Goal: Task Accomplishment & Management: Manage account settings

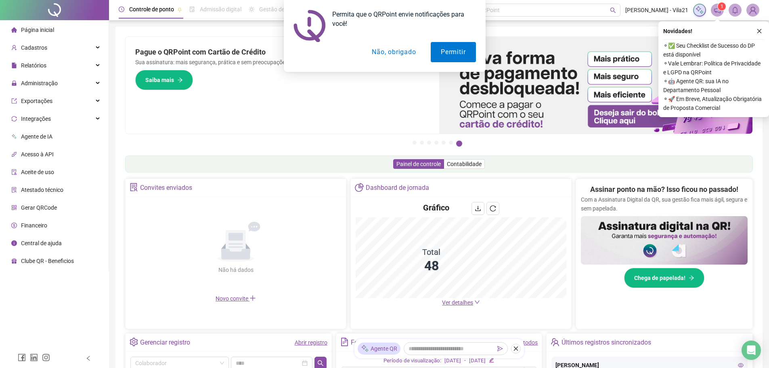
click at [388, 54] on button "Não, obrigado" at bounding box center [394, 52] width 64 height 20
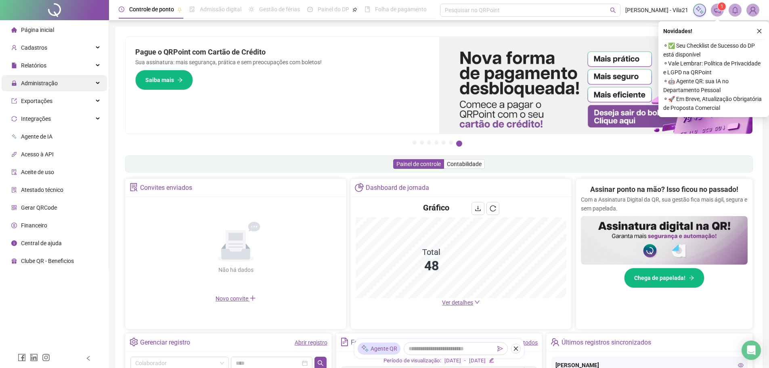
click at [77, 84] on div "Administração" at bounding box center [54, 83] width 105 height 16
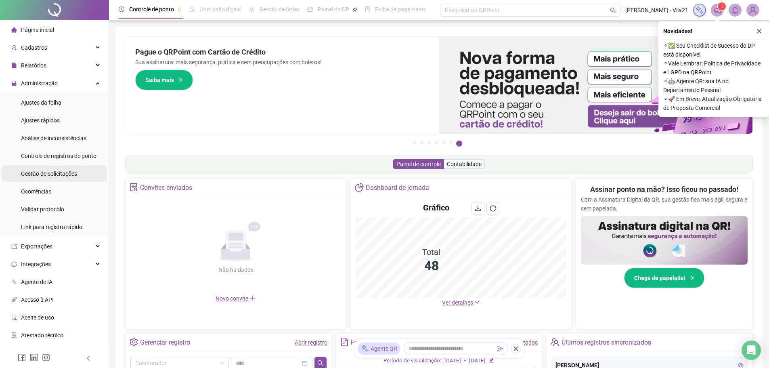
click at [60, 176] on span "Gestão de solicitações" at bounding box center [49, 173] width 56 height 6
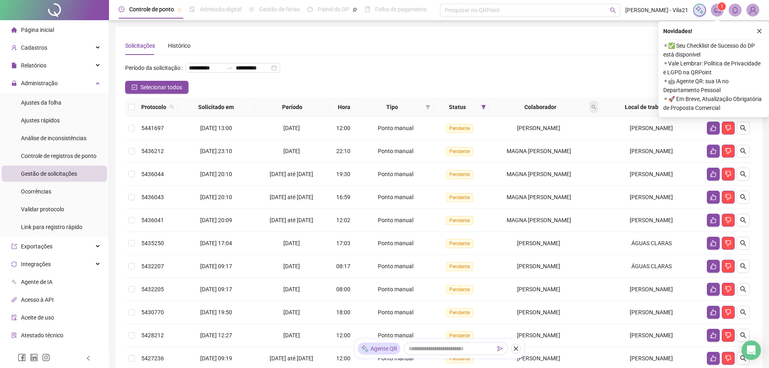
click at [596, 109] on icon "search" at bounding box center [594, 107] width 5 height 5
type input "********"
click at [546, 153] on span "Buscar" at bounding box center [547, 151] width 18 height 9
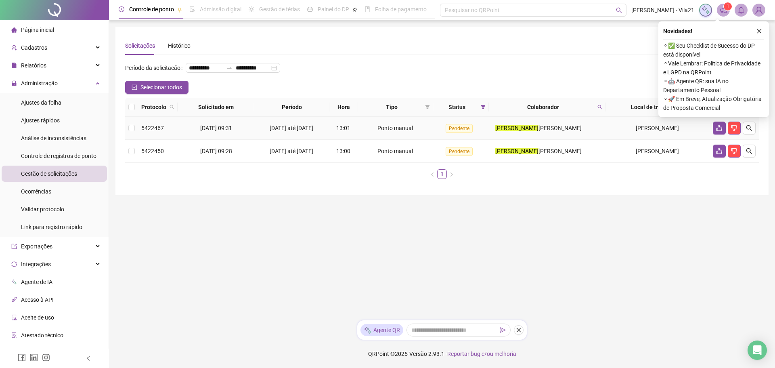
click at [134, 139] on td at bounding box center [131, 128] width 13 height 23
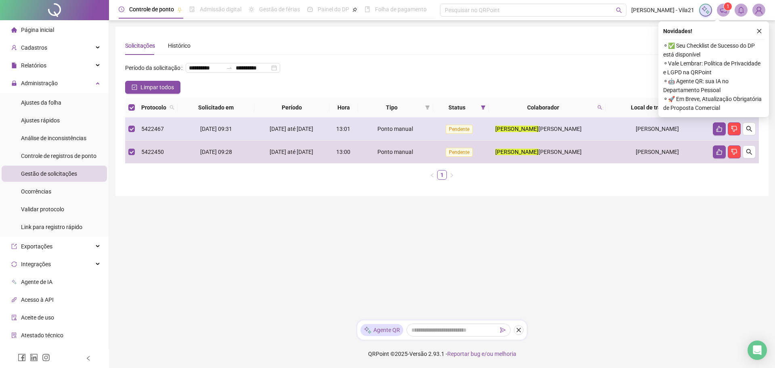
drag, startPoint x: 756, startPoint y: 141, endPoint x: 743, endPoint y: 141, distance: 12.9
click at [755, 141] on td at bounding box center [734, 129] width 49 height 23
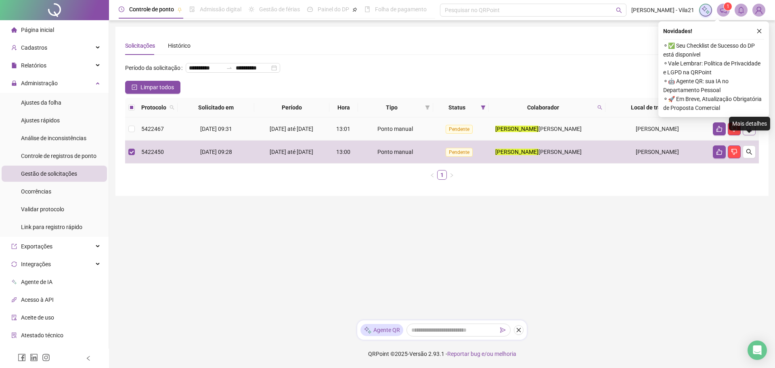
click at [748, 132] on icon "search" at bounding box center [749, 129] width 6 height 6
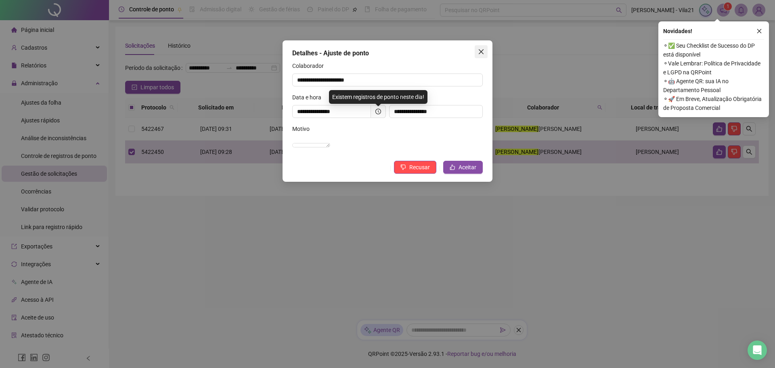
click at [485, 53] on span "Close" at bounding box center [481, 51] width 13 height 6
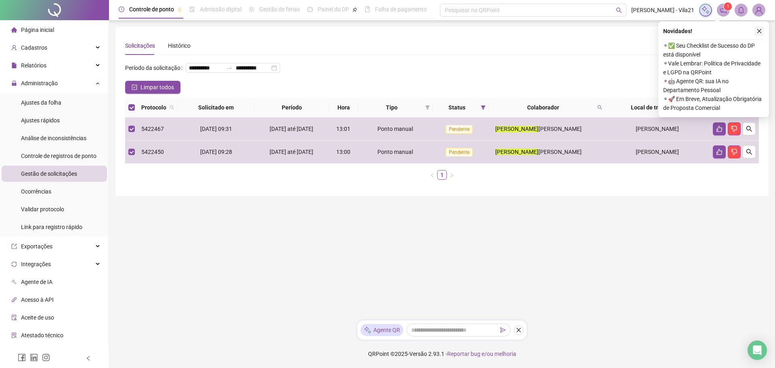
click at [761, 31] on icon "close" at bounding box center [760, 31] width 6 height 6
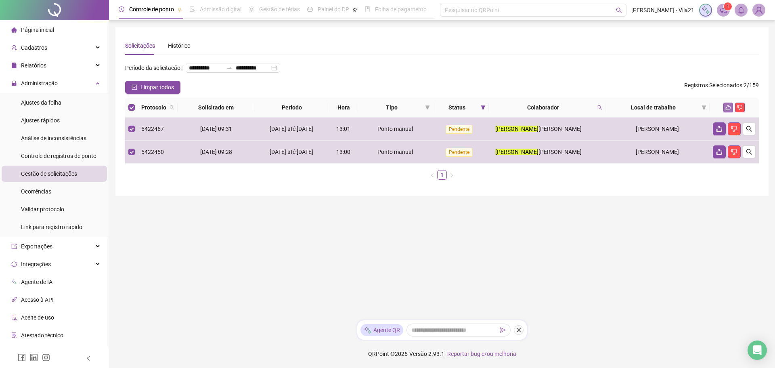
click at [727, 110] on icon "like" at bounding box center [729, 108] width 6 height 6
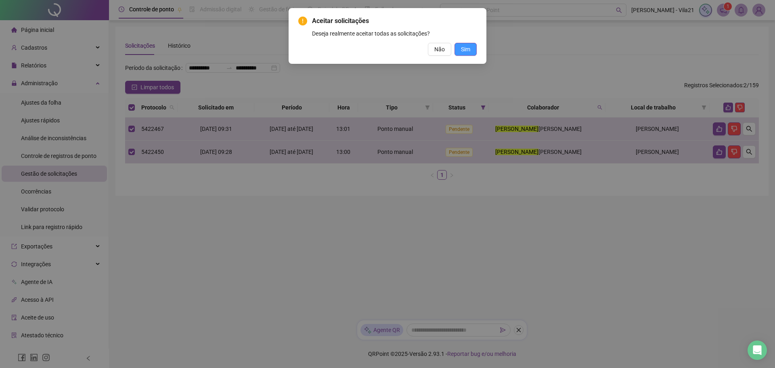
click at [468, 50] on span "Sim" at bounding box center [465, 49] width 9 height 9
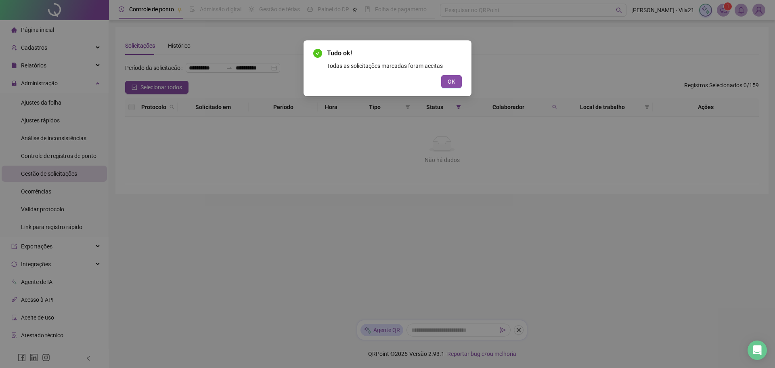
drag, startPoint x: 452, startPoint y: 79, endPoint x: 590, endPoint y: 7, distance: 155.5
click at [456, 77] on button "OK" at bounding box center [451, 81] width 21 height 13
